Goal: Obtain resource: Download file/media

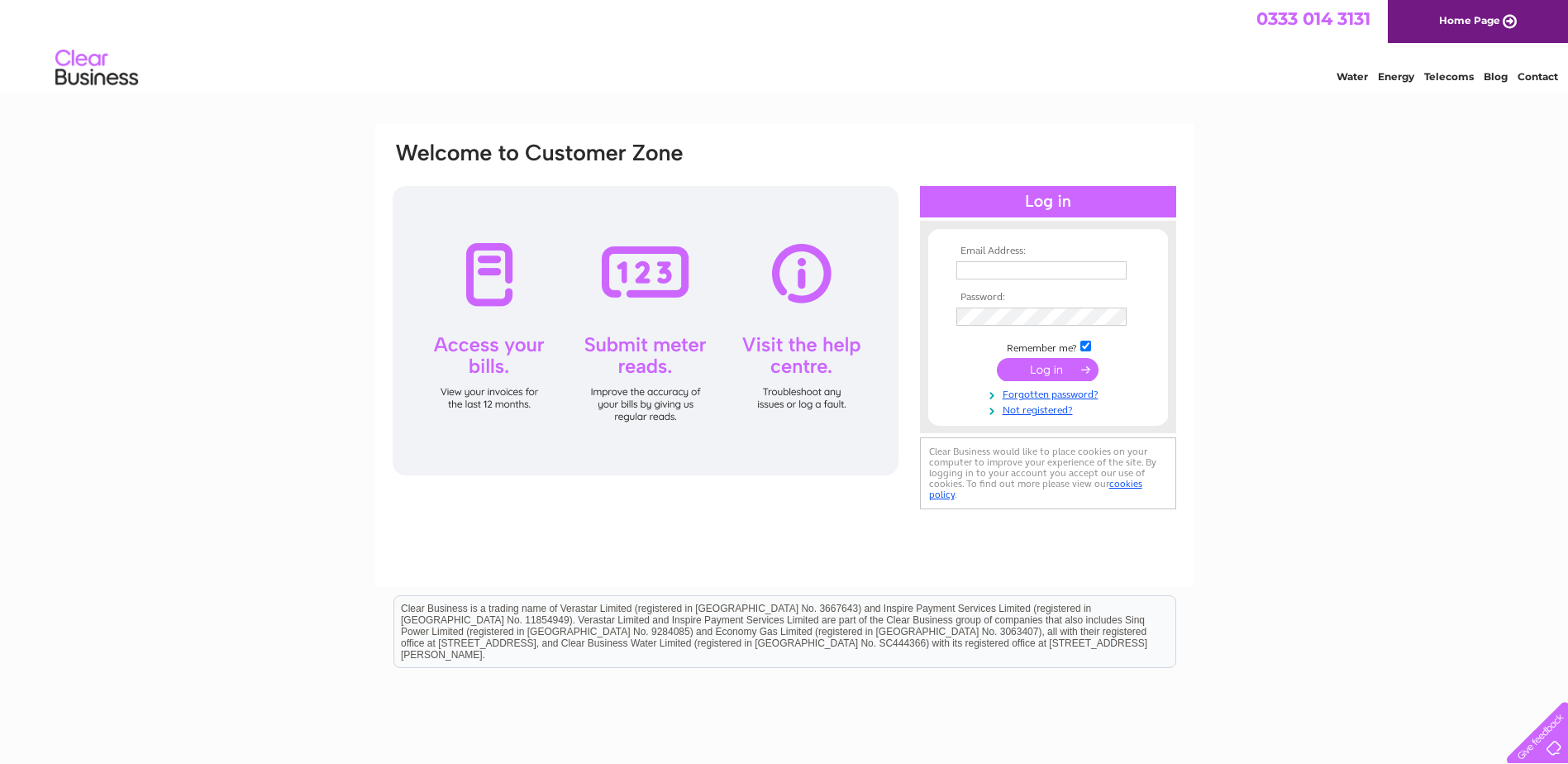
click at [1066, 272] on input "text" at bounding box center [1041, 271] width 170 height 18
type input "[EMAIL_ADDRESS][DOMAIN_NAME]"
click at [1062, 367] on input "submit" at bounding box center [1047, 371] width 101 height 23
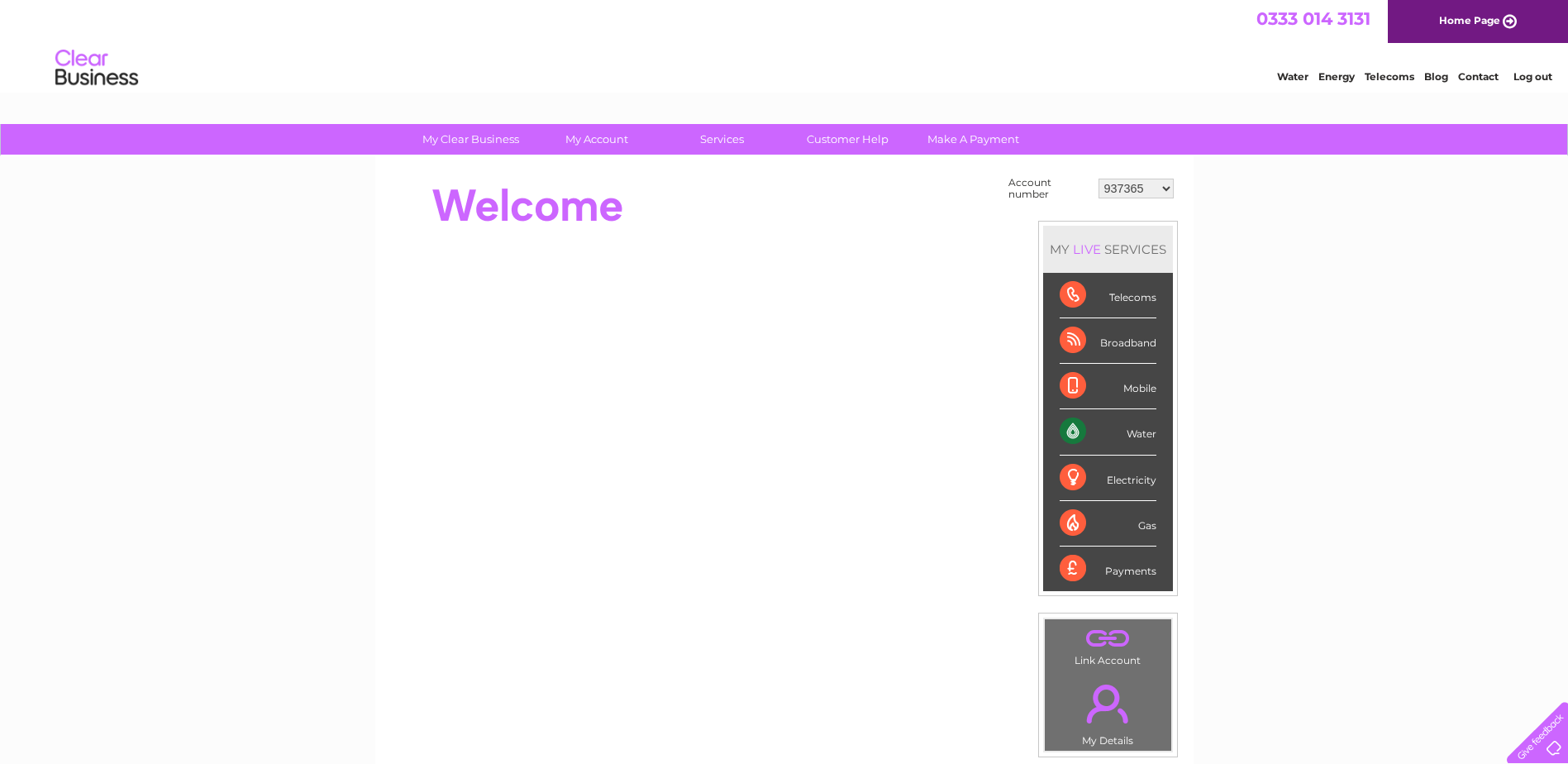
click at [1163, 189] on select "937365 1135647 1146534 30286455" at bounding box center [1136, 189] width 75 height 20
click at [1266, 198] on div "My Clear Business Login Details My Details My Preferences Link Account My Accou…" at bounding box center [784, 590] width 1568 height 932
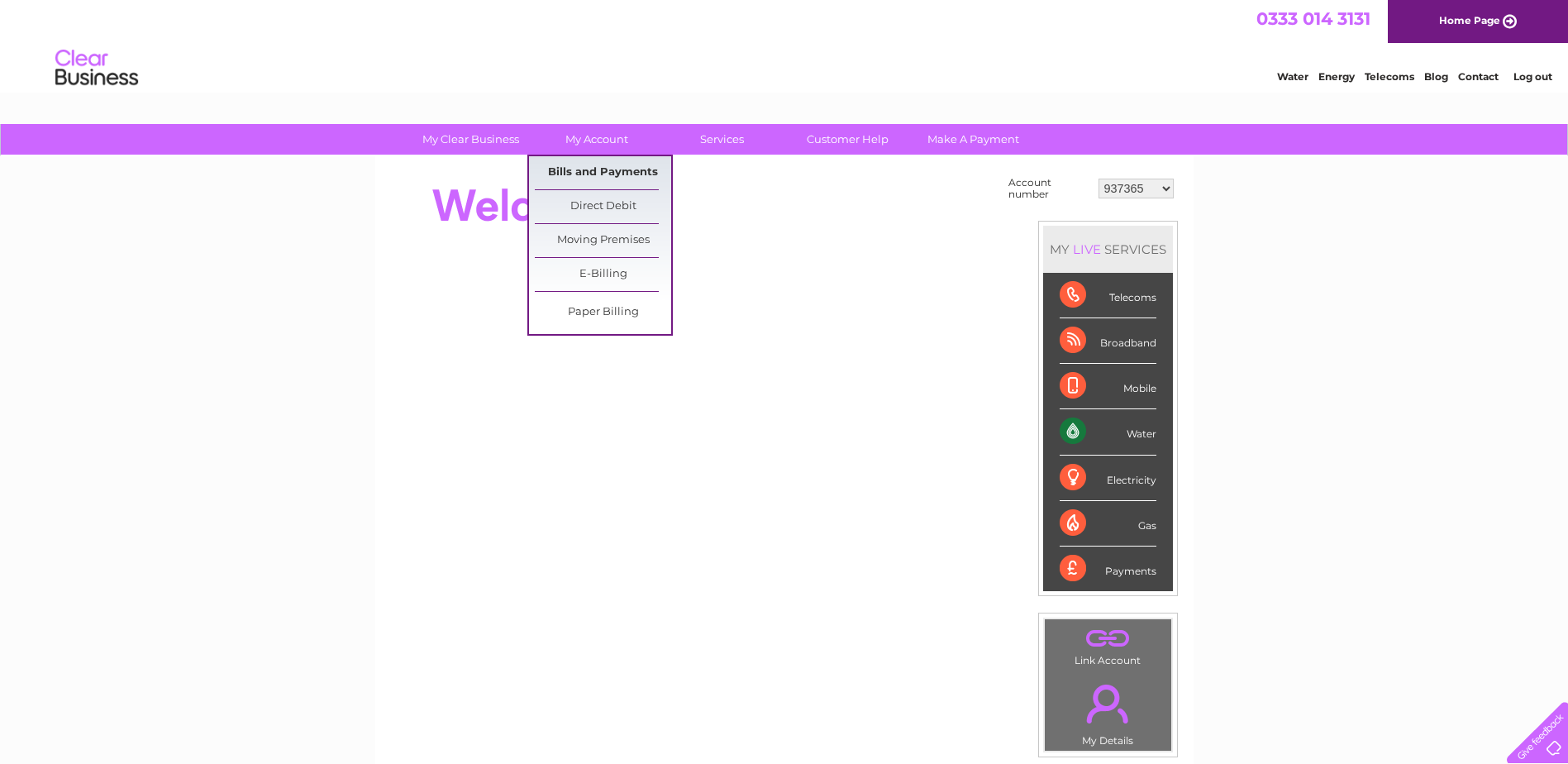
click at [588, 174] on link "Bills and Payments" at bounding box center [603, 173] width 136 height 33
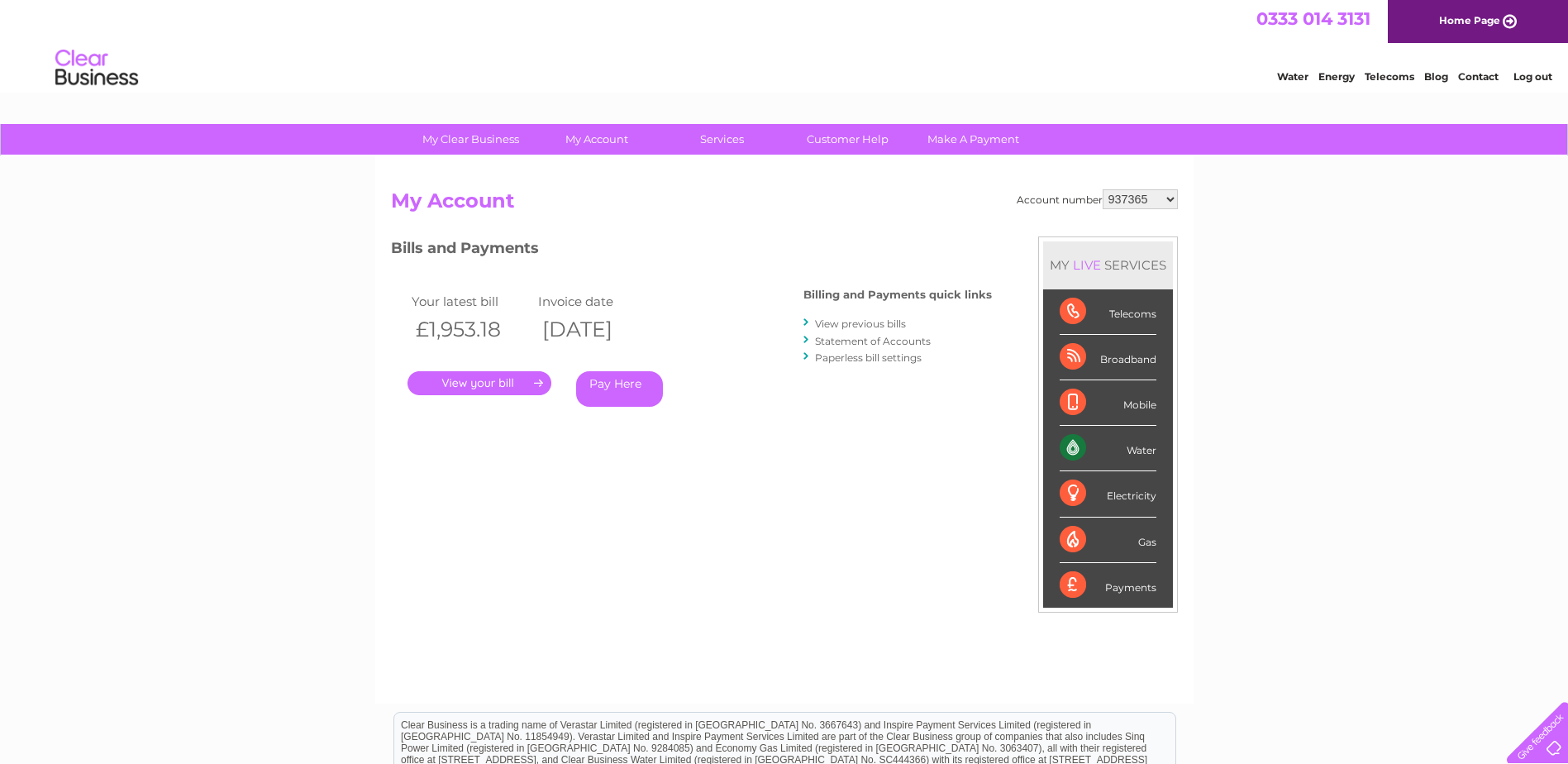
click at [519, 384] on link "." at bounding box center [479, 383] width 144 height 24
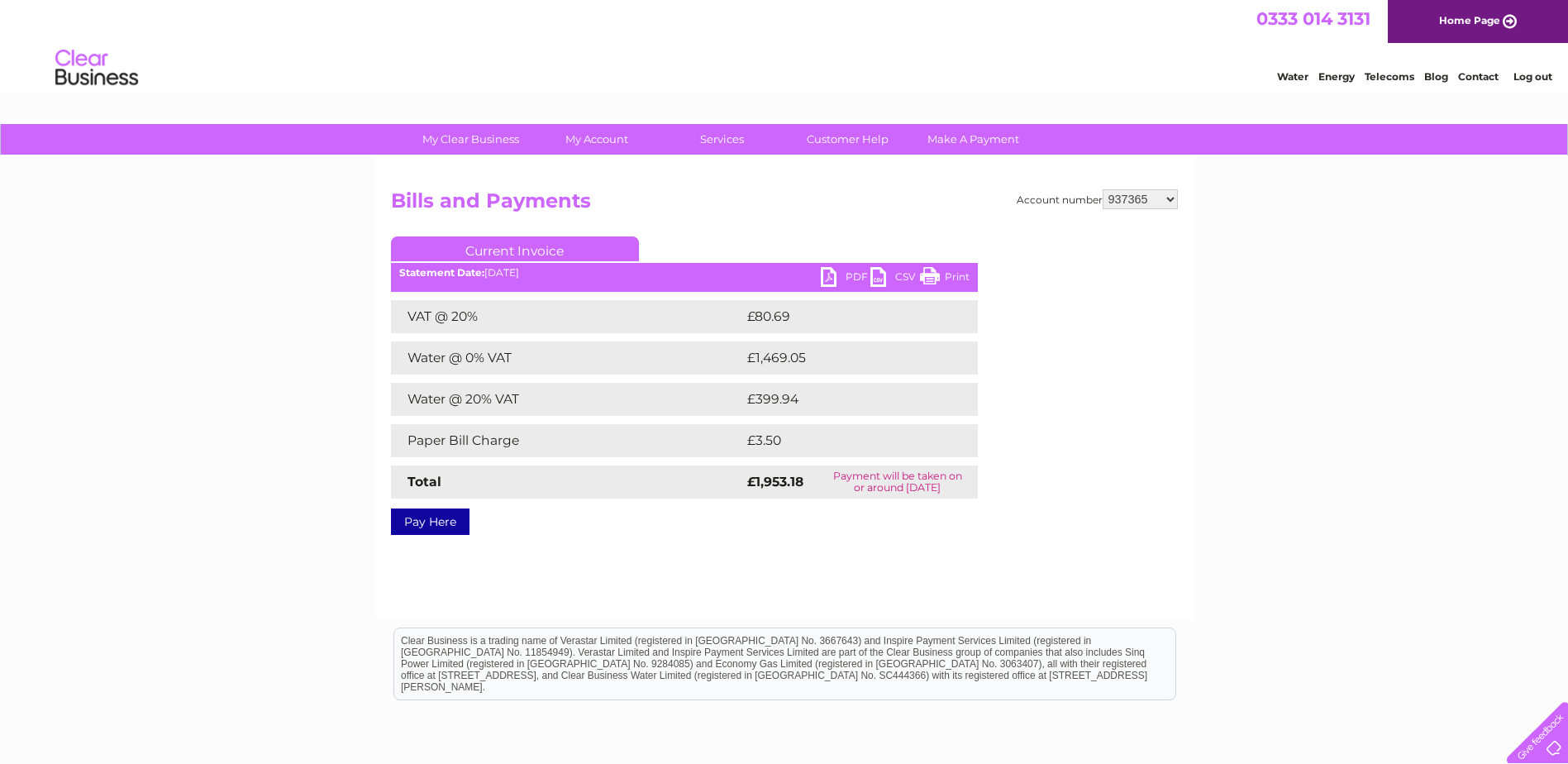
click at [838, 277] on link "PDF" at bounding box center [846, 279] width 50 height 24
click at [1173, 198] on select "937365 1135647 1146534 30286455" at bounding box center [1140, 200] width 75 height 20
select select "1135647"
click at [1102, 190] on select "937365 1135647 1146534 30286455" at bounding box center [1140, 200] width 75 height 20
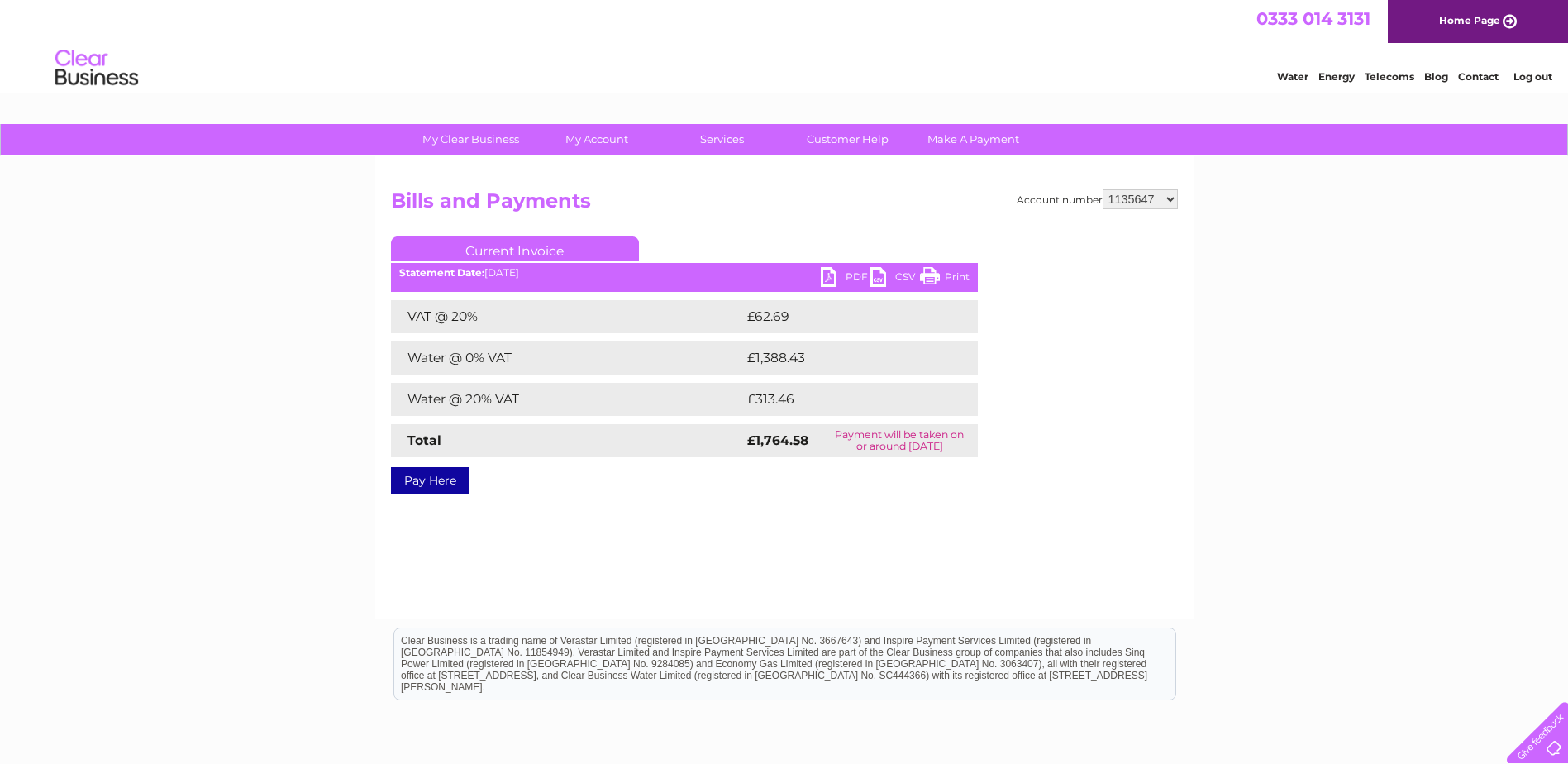
click at [860, 275] on link "PDF" at bounding box center [846, 279] width 50 height 24
click at [1169, 200] on select "937365 1135647 1146534 30286455" at bounding box center [1140, 200] width 75 height 20
select select "1146534"
click at [1102, 190] on select "937365 1135647 1146534 30286455" at bounding box center [1140, 200] width 75 height 20
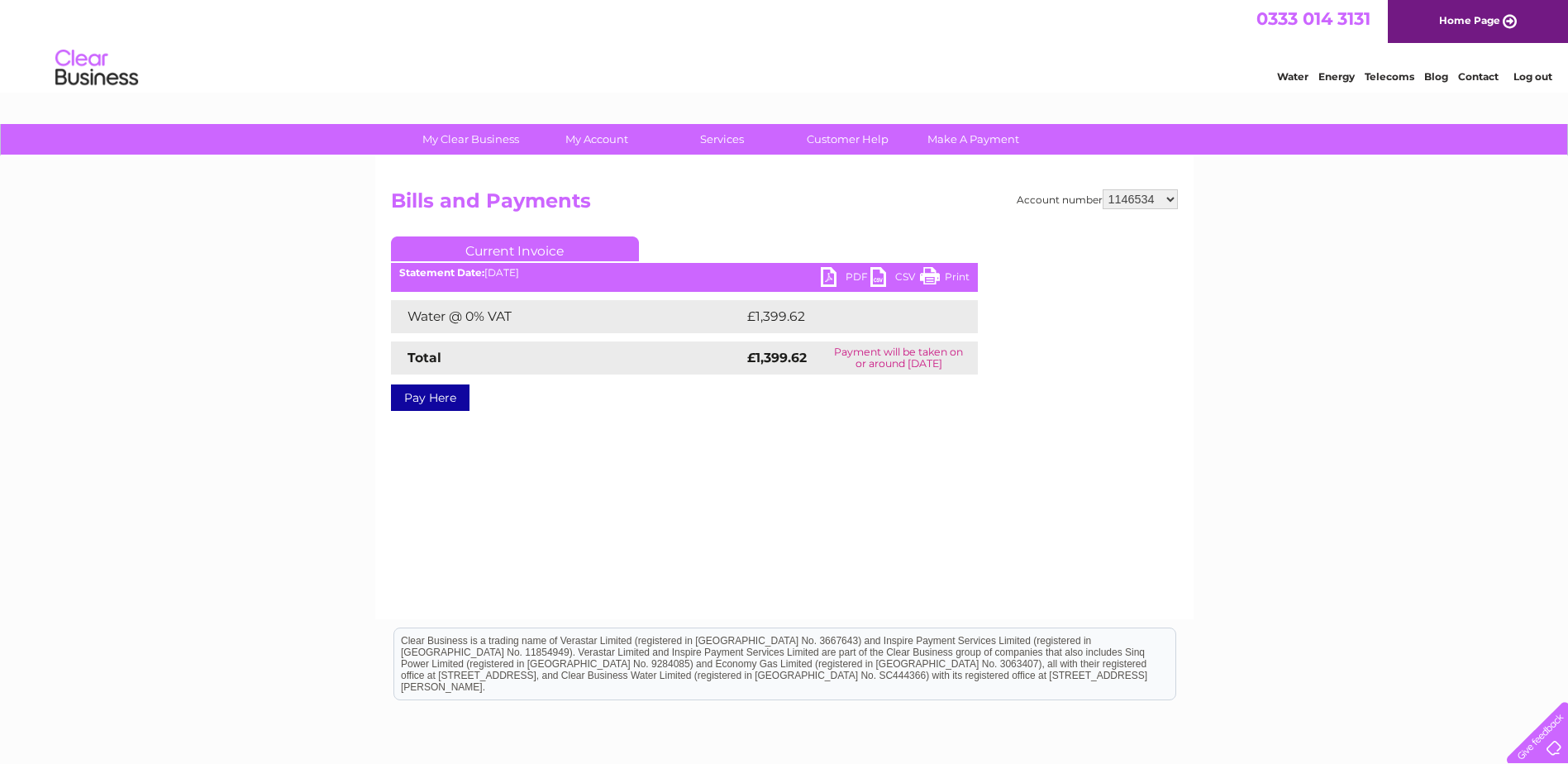
click at [857, 276] on link "PDF" at bounding box center [846, 279] width 50 height 24
click at [1170, 202] on select "937365 1135647 1146534 30286455" at bounding box center [1140, 200] width 75 height 20
select select "30286455"
click at [1102, 190] on select "937365 1135647 1146534 30286455" at bounding box center [1140, 200] width 75 height 20
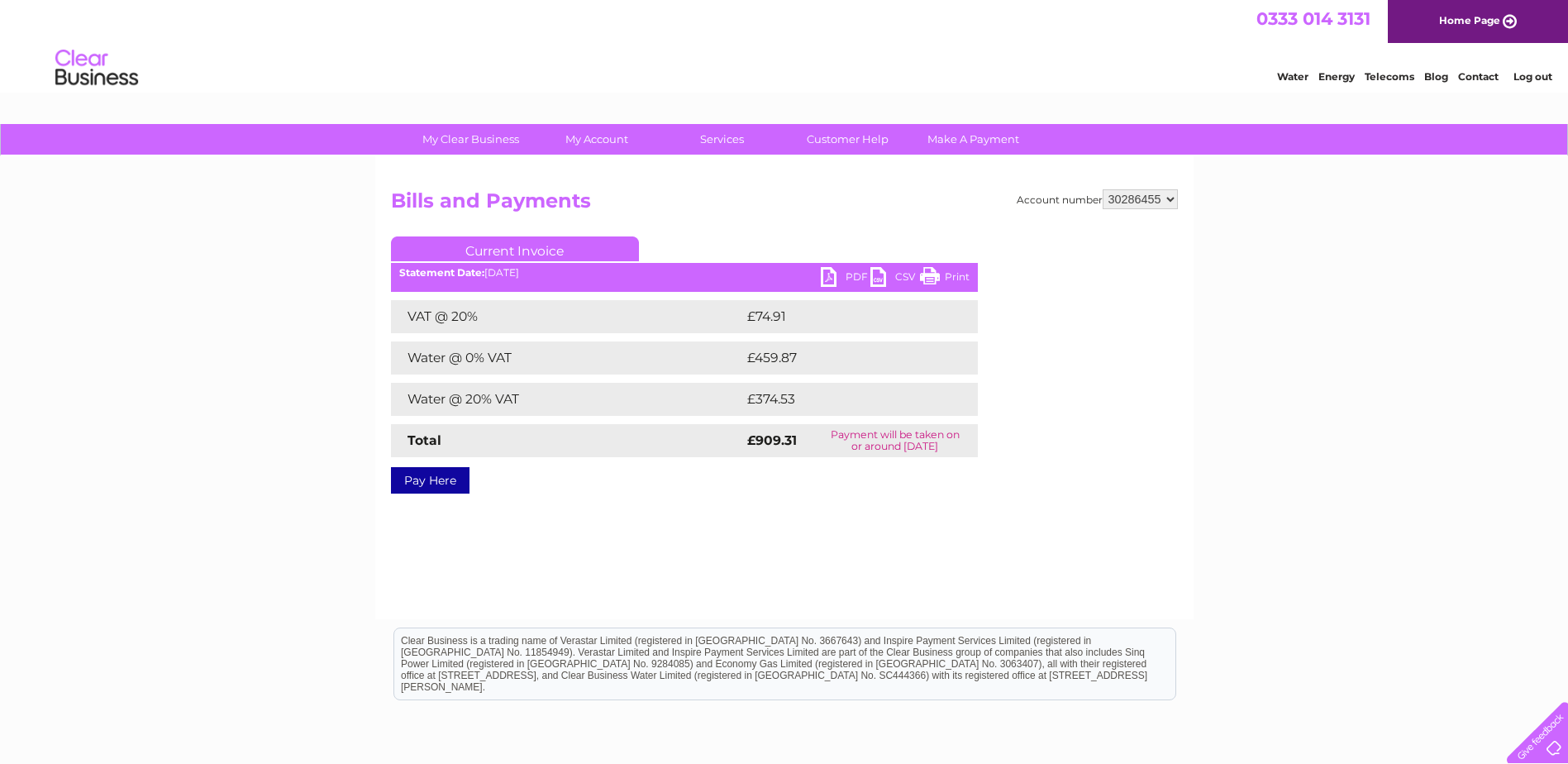
click at [1171, 199] on select "937365 1135647 1146534 30286455" at bounding box center [1140, 200] width 75 height 20
click at [847, 272] on link "PDF" at bounding box center [846, 279] width 50 height 24
